Goal: Navigation & Orientation: Find specific page/section

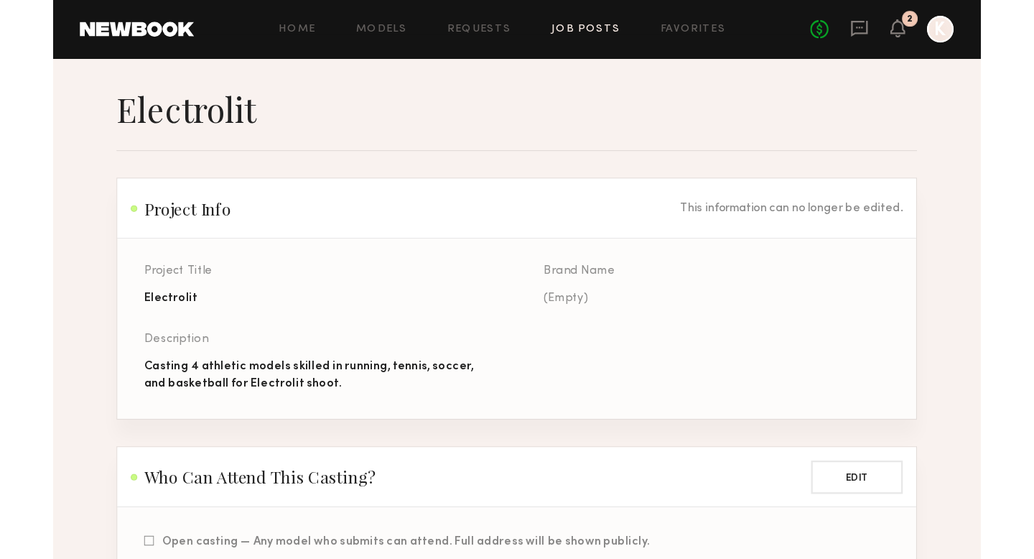
scroll to position [1942, 0]
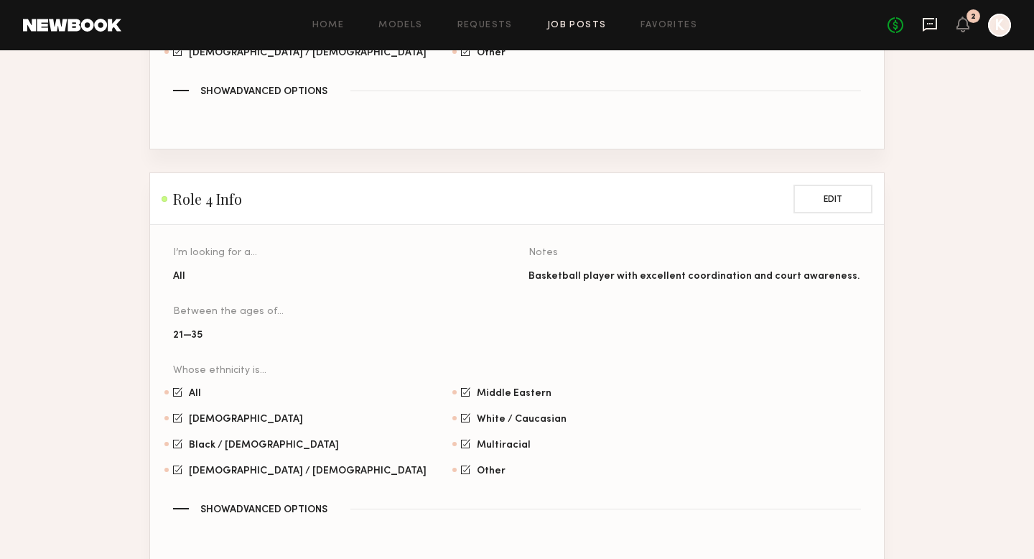
click at [798, 30] on icon at bounding box center [930, 25] width 16 height 16
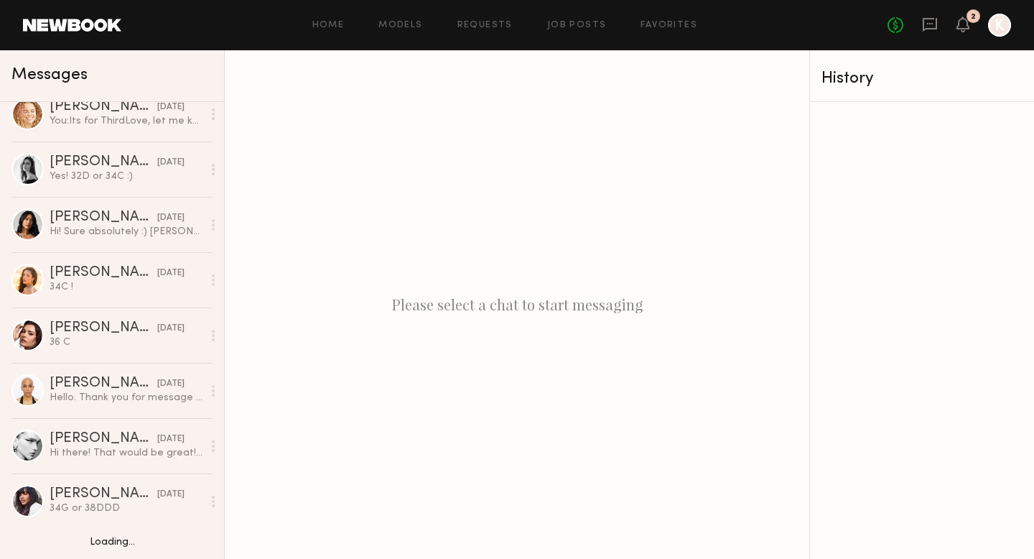
scroll to position [843, 0]
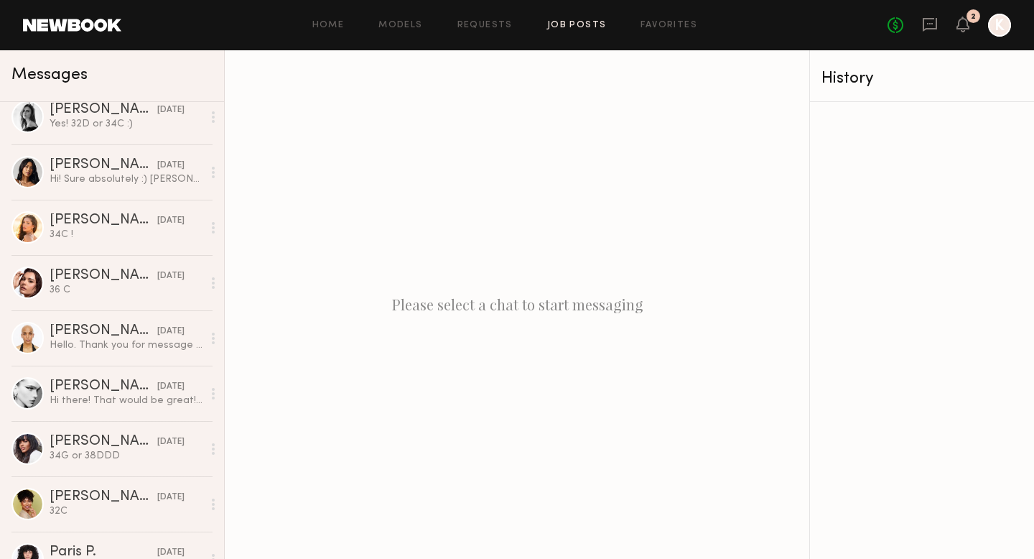
click at [590, 22] on link "Job Posts" at bounding box center [577, 25] width 60 height 9
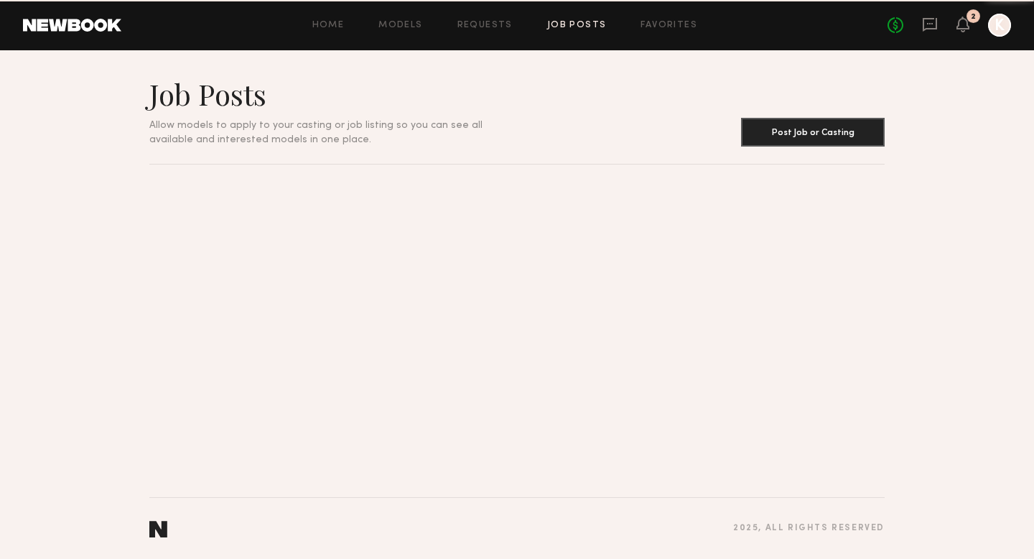
click at [676, 17] on div "Home Models Requests Job Posts Favorites Sign Out No fees up to $5,000 2 K" at bounding box center [566, 25] width 890 height 23
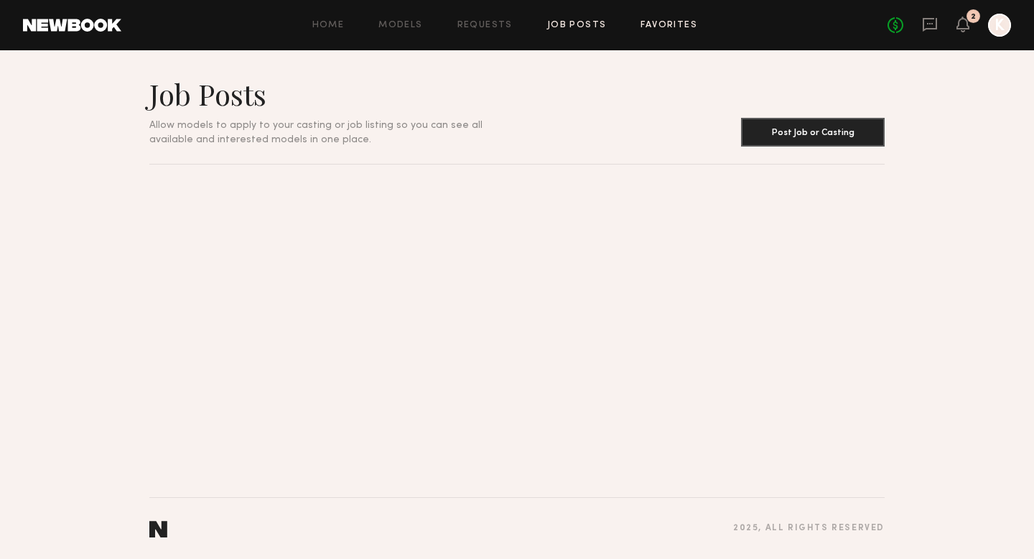
click at [672, 24] on link "Favorites" at bounding box center [669, 25] width 57 height 9
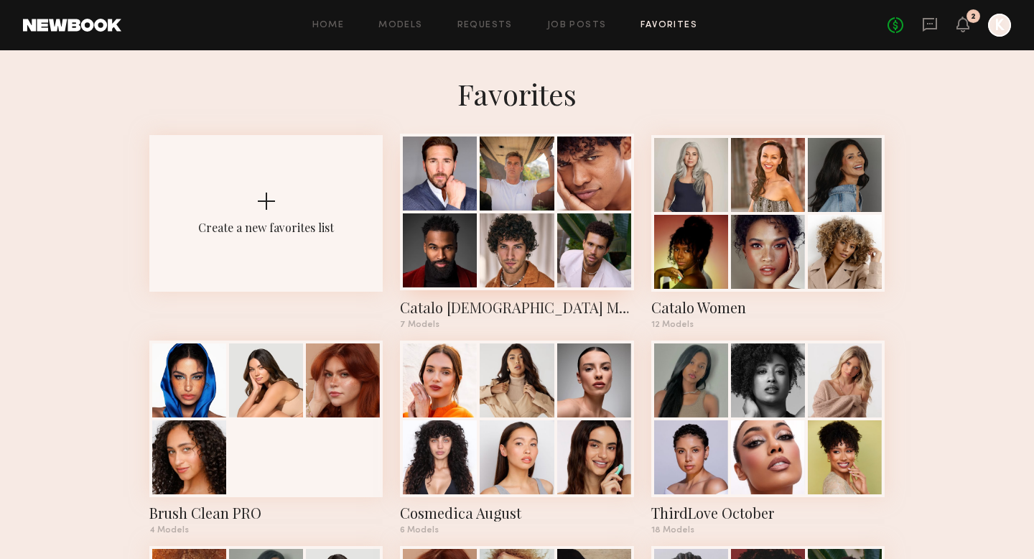
click at [514, 205] on div at bounding box center [517, 173] width 74 height 74
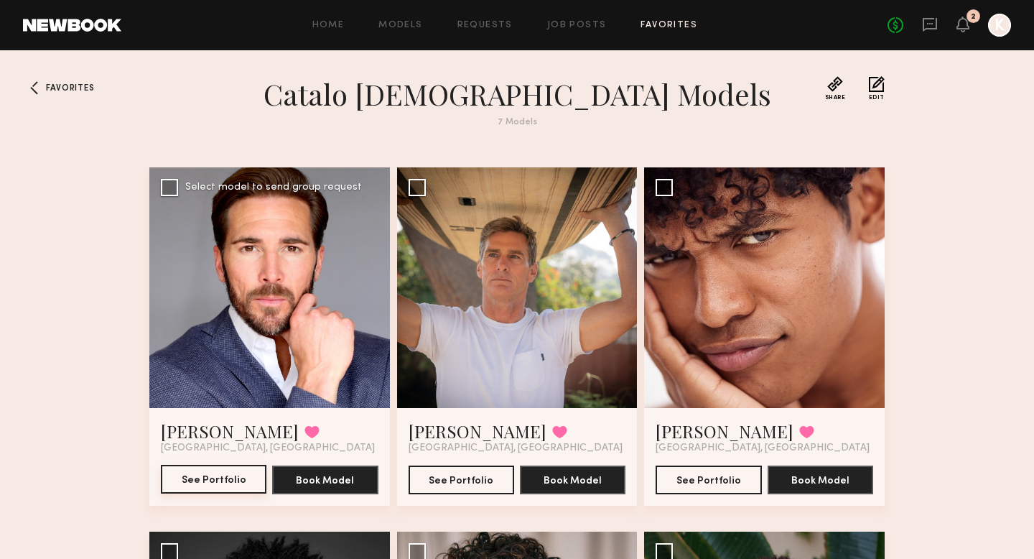
click at [238, 476] on button "See Portfolio" at bounding box center [214, 479] width 106 height 29
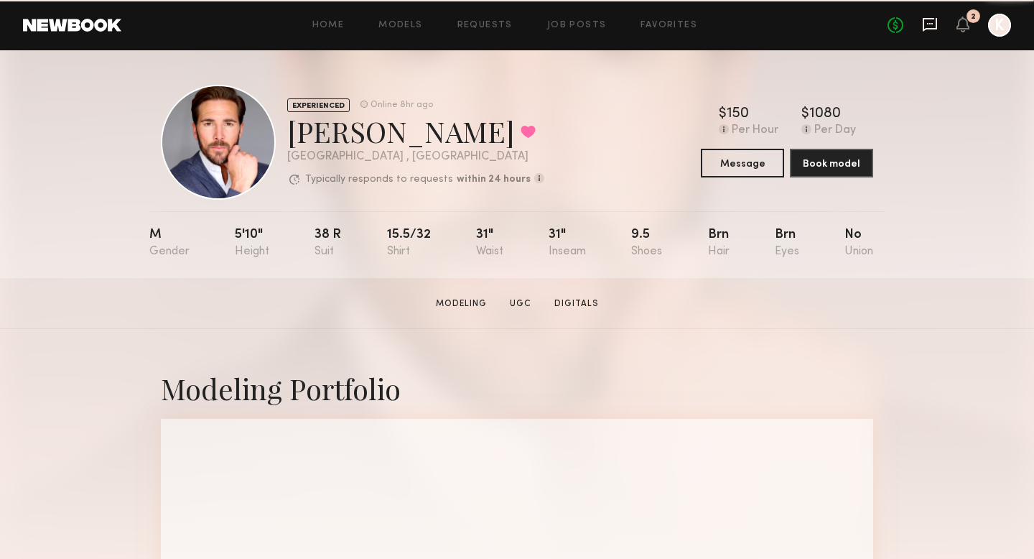
click at [923, 27] on icon at bounding box center [930, 25] width 14 height 14
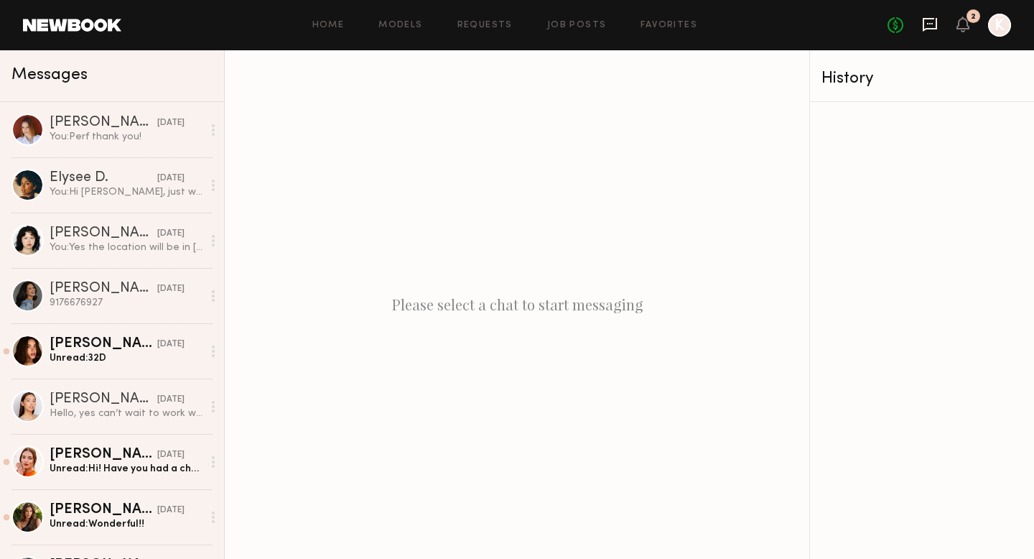
click at [928, 26] on icon at bounding box center [930, 25] width 16 height 16
click at [679, 26] on link "Favorites" at bounding box center [669, 25] width 57 height 9
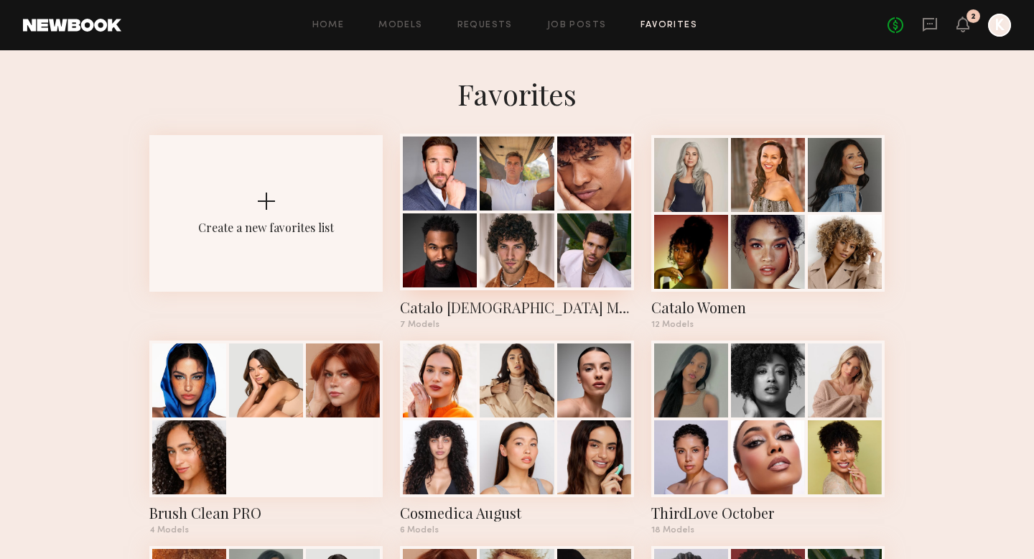
click at [431, 175] on div at bounding box center [440, 173] width 74 height 74
